Goal: Information Seeking & Learning: Learn about a topic

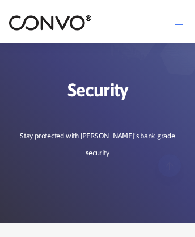
scroll to position [1717, 0]
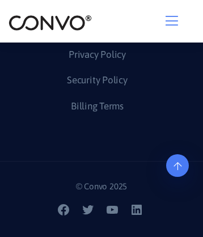
scroll to position [6264, 0]
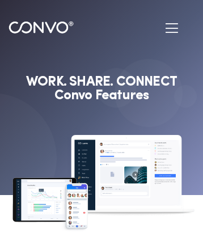
scroll to position [400, 0]
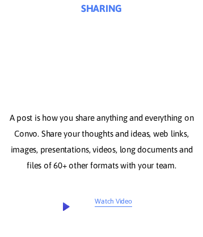
click at [90, 221] on link "Watch Video" at bounding box center [90, 205] width 83 height 31
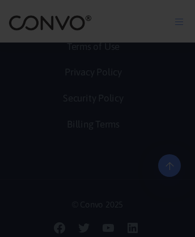
scroll to position [2436, 0]
